Goal: Transaction & Acquisition: Download file/media

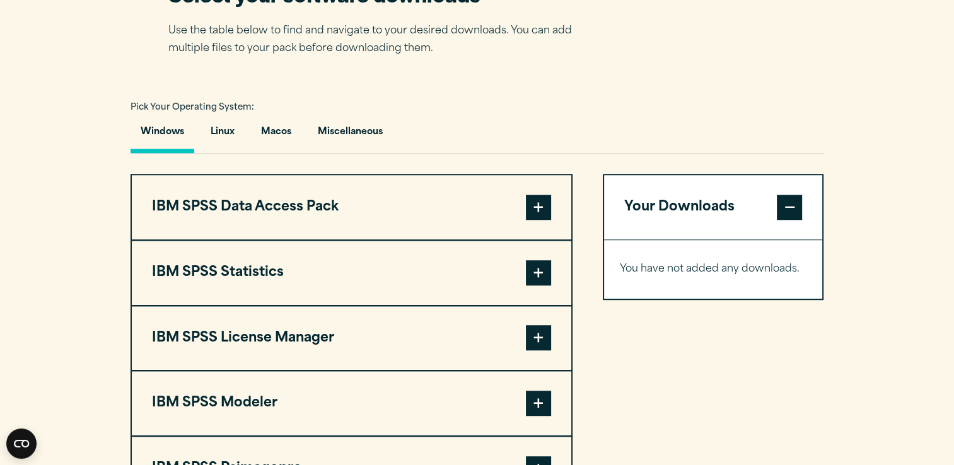
scroll to position [848, 0]
click at [540, 207] on span at bounding box center [538, 206] width 25 height 25
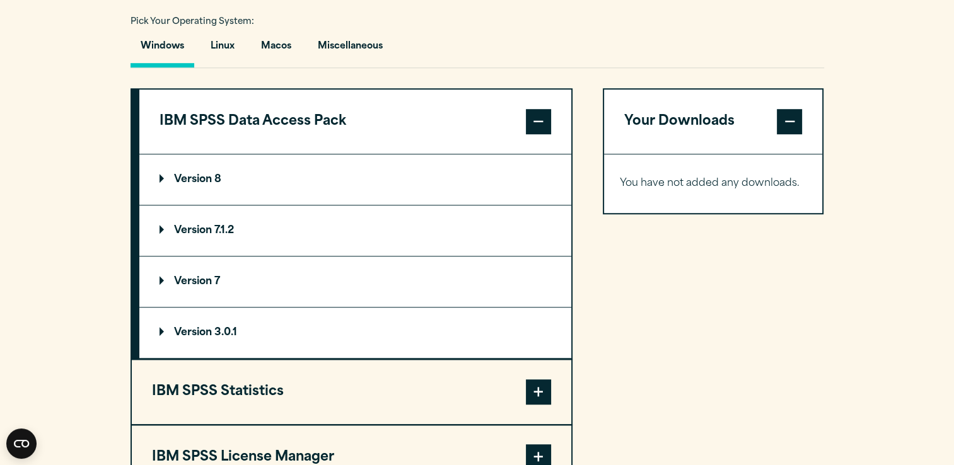
scroll to position [933, 0]
click at [533, 122] on span at bounding box center [538, 121] width 25 height 25
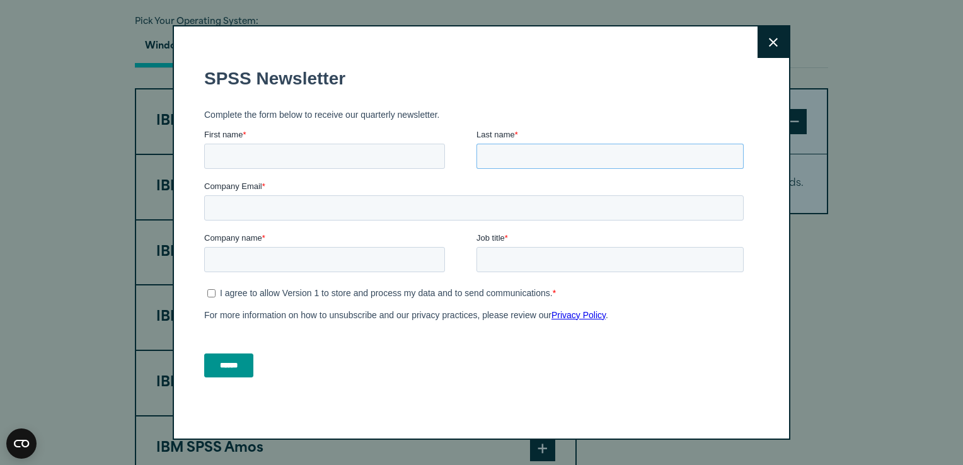
drag, startPoint x: 543, startPoint y: 123, endPoint x: 543, endPoint y: 175, distance: 52.3
click at [543, 175] on fieldset "First name * Last name *" at bounding box center [476, 155] width 545 height 52
click at [765, 42] on button "Close" at bounding box center [774, 42] width 32 height 32
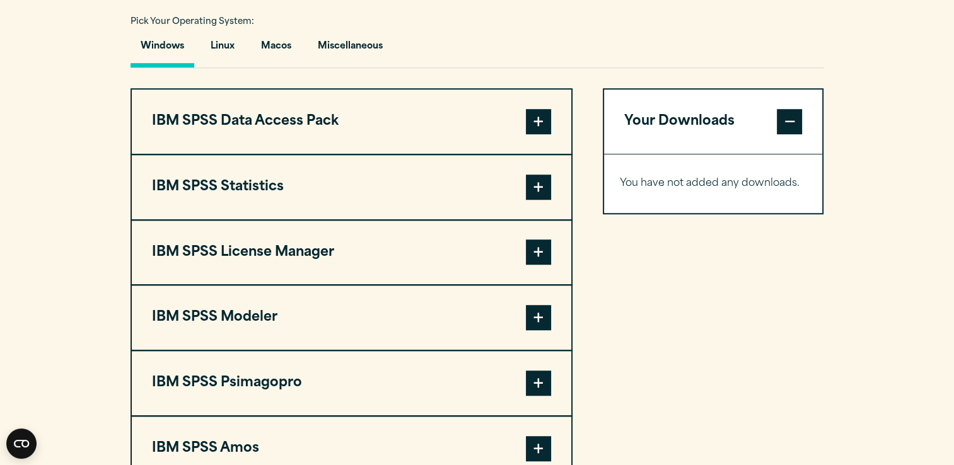
click at [543, 183] on span at bounding box center [538, 187] width 25 height 25
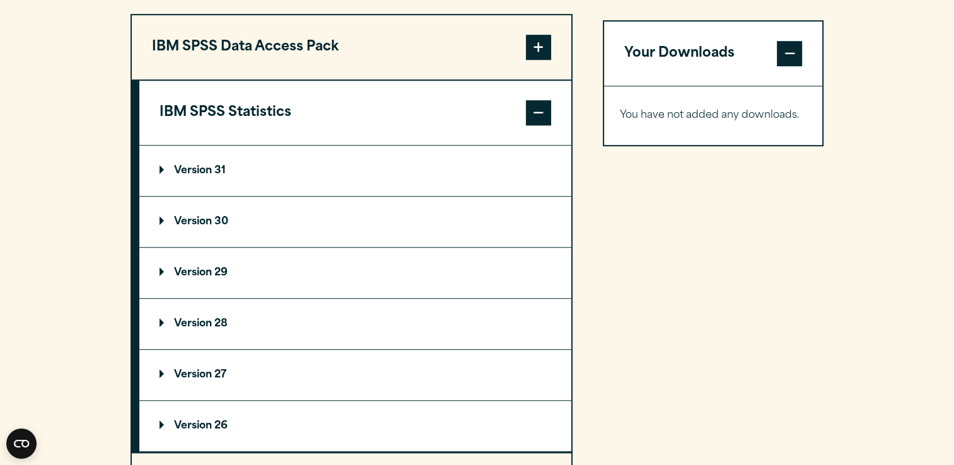
scroll to position [942, 0]
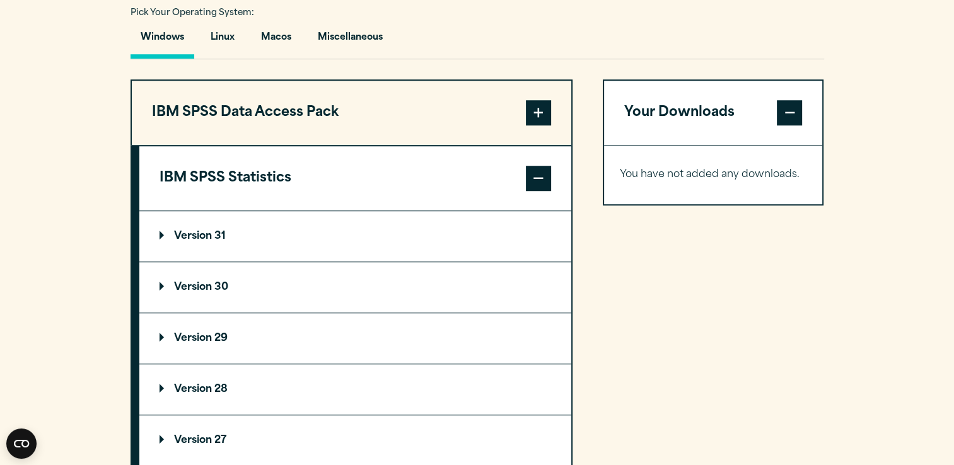
click at [539, 176] on span at bounding box center [538, 178] width 25 height 25
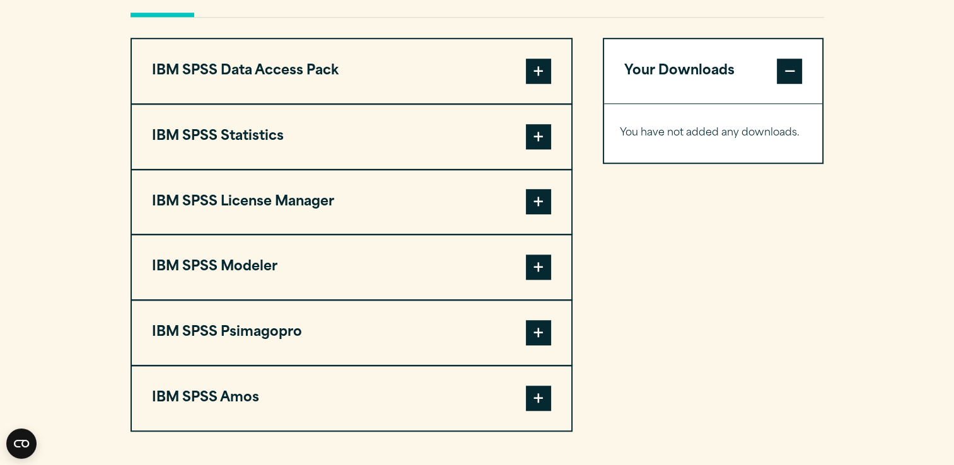
scroll to position [984, 0]
click at [258, 137] on button "IBM SPSS Statistics" at bounding box center [351, 136] width 439 height 64
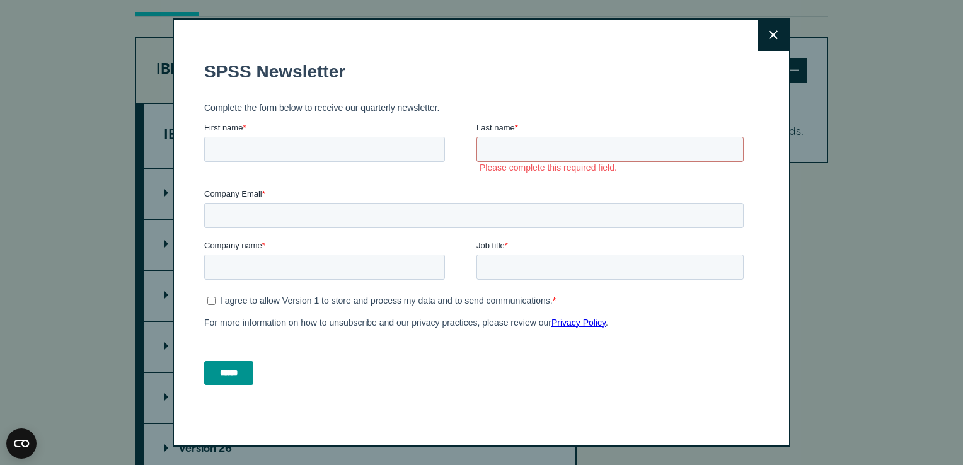
click at [768, 29] on button "Close" at bounding box center [774, 36] width 32 height 32
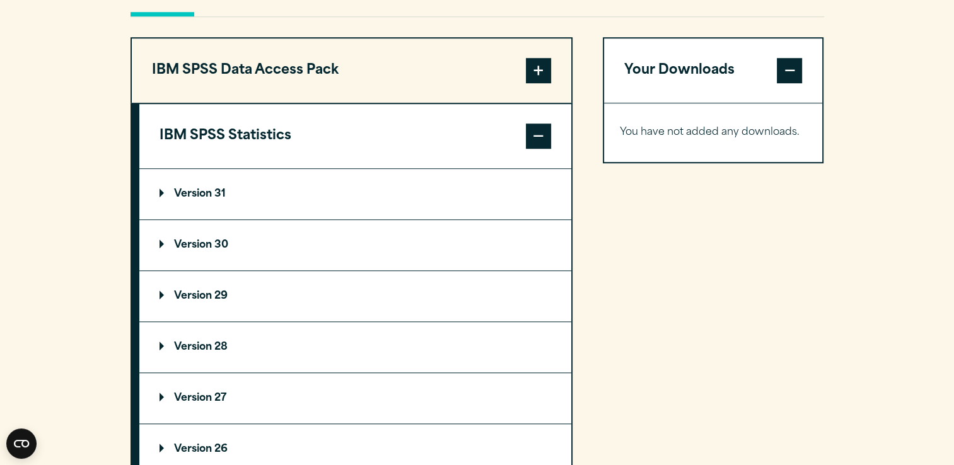
click at [203, 294] on p "Version 29" at bounding box center [193, 296] width 68 height 10
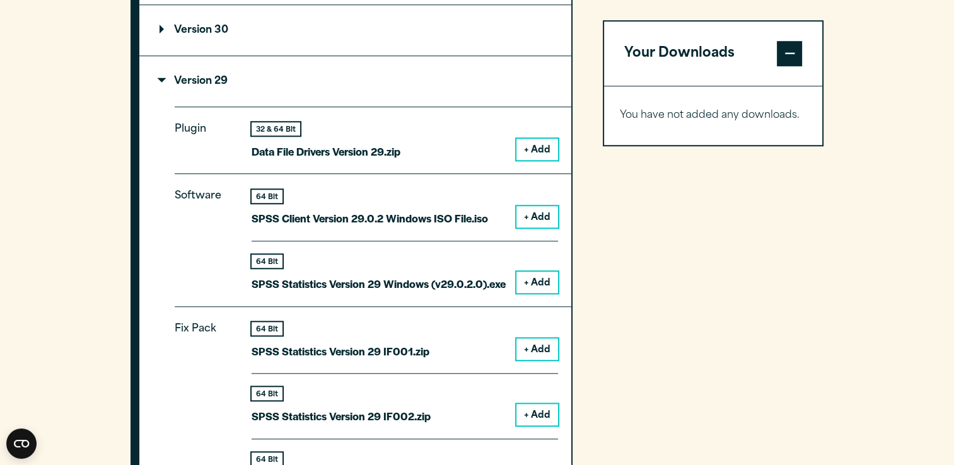
scroll to position [1193, 0]
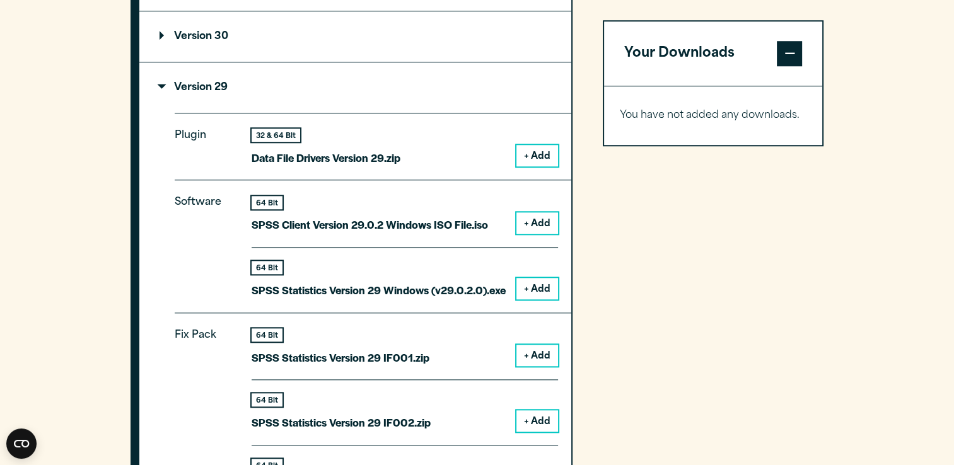
click at [541, 278] on button "+ Add" at bounding box center [537, 288] width 42 height 21
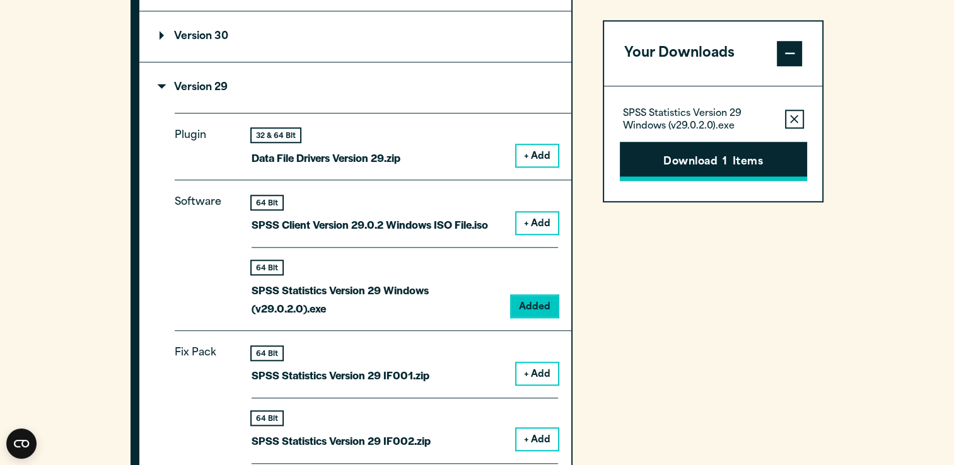
click at [709, 159] on button "Download 1 Items" at bounding box center [713, 161] width 187 height 39
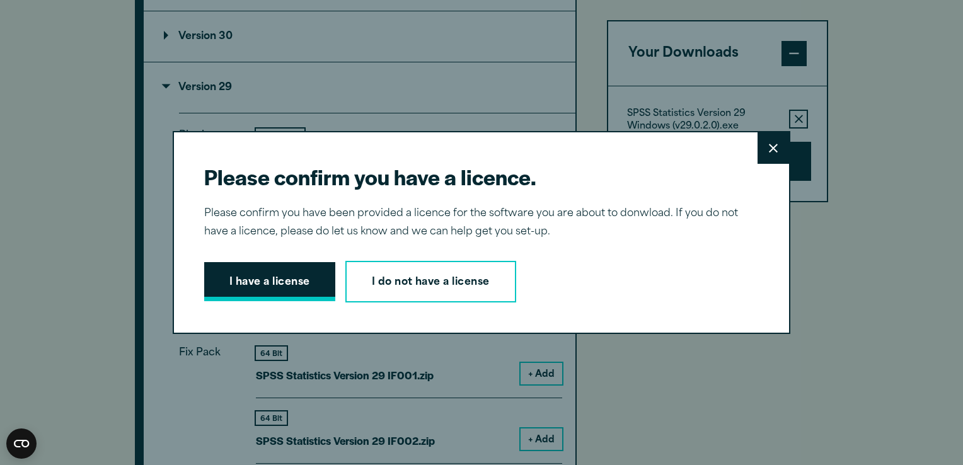
click at [246, 289] on button "I have a license" at bounding box center [269, 281] width 131 height 39
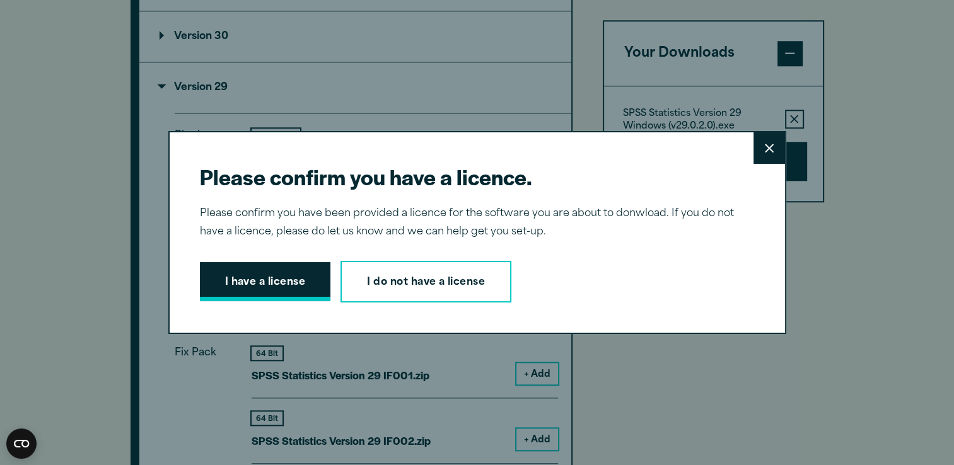
click at [0, 0] on div "Your downloads are ready below. Close SPSS Statistics Version 29 Windows (v29.0…" at bounding box center [0, 0] width 0 height 0
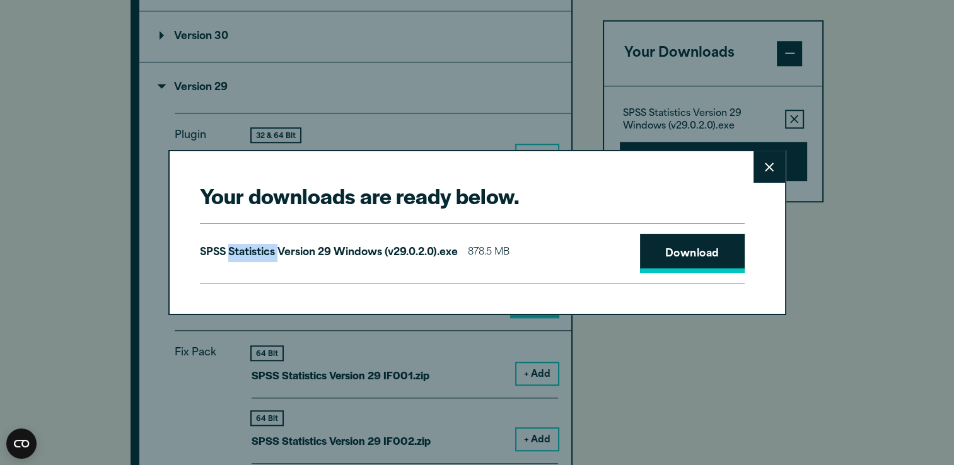
click at [691, 248] on link "Download" at bounding box center [692, 253] width 105 height 39
